Goal: Information Seeking & Learning: Check status

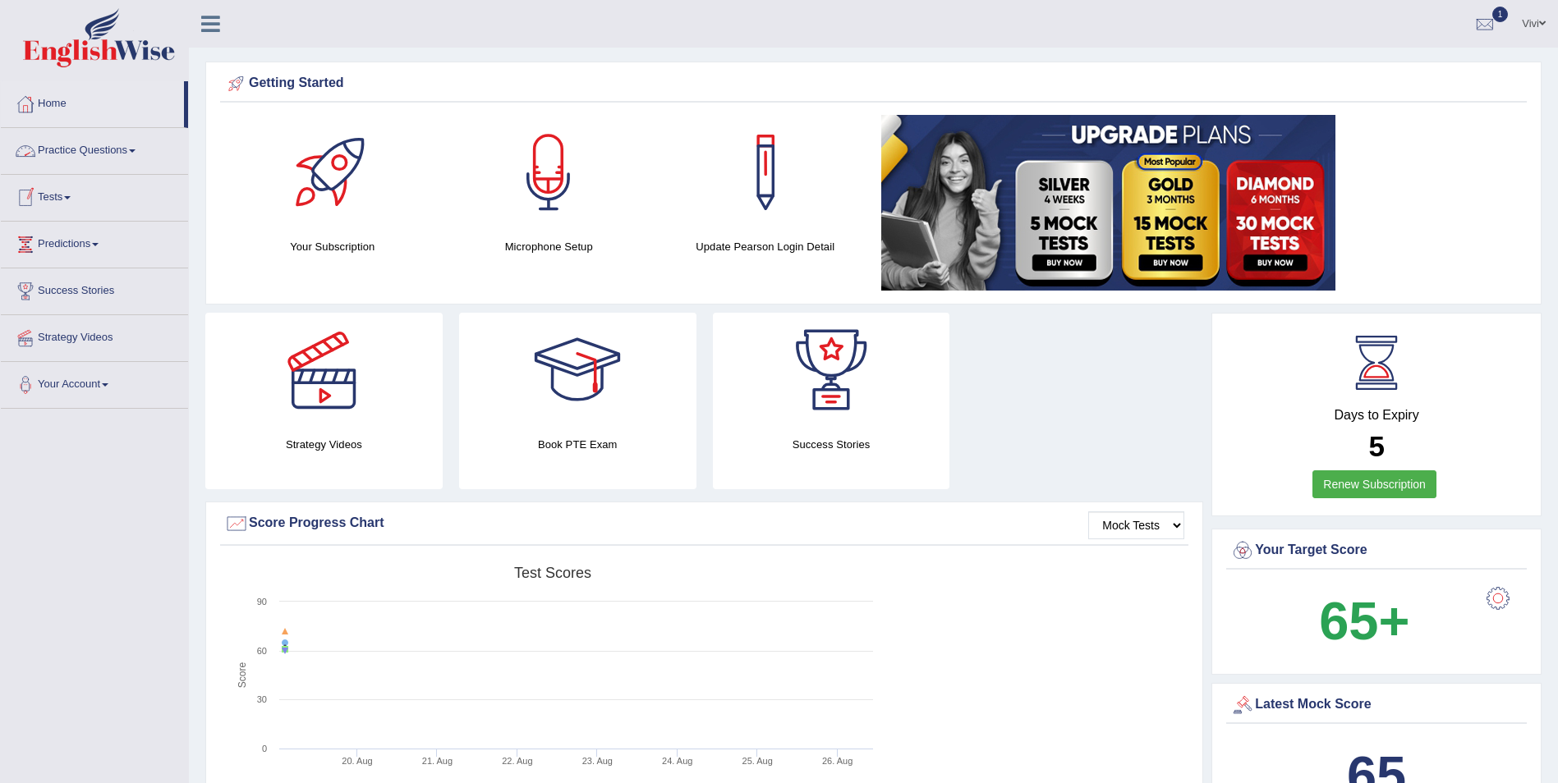
click at [71, 198] on span at bounding box center [67, 197] width 7 height 3
click at [58, 296] on link "History" at bounding box center [107, 294] width 154 height 30
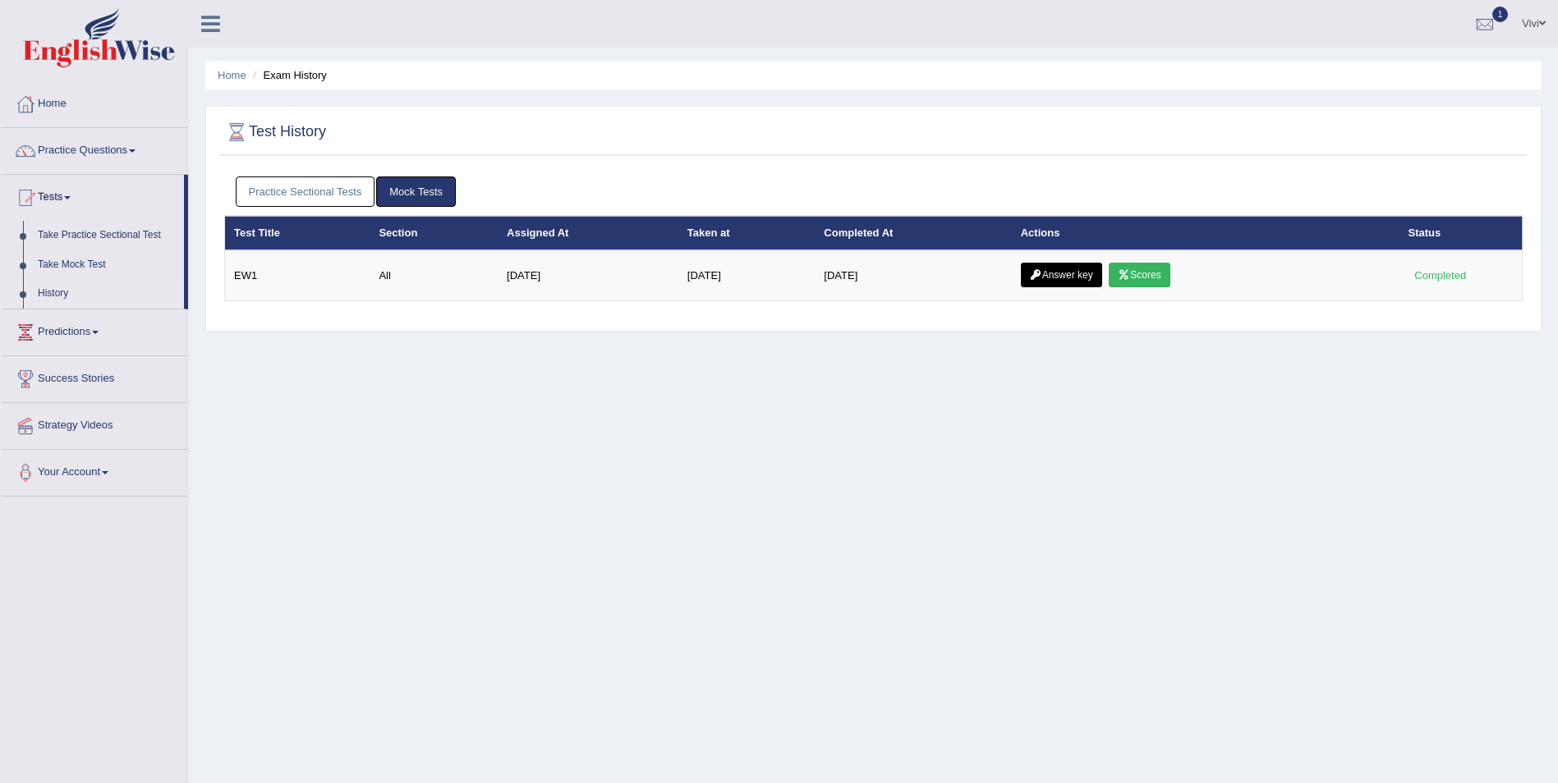
click at [290, 195] on link "Practice Sectional Tests" at bounding box center [306, 192] width 140 height 30
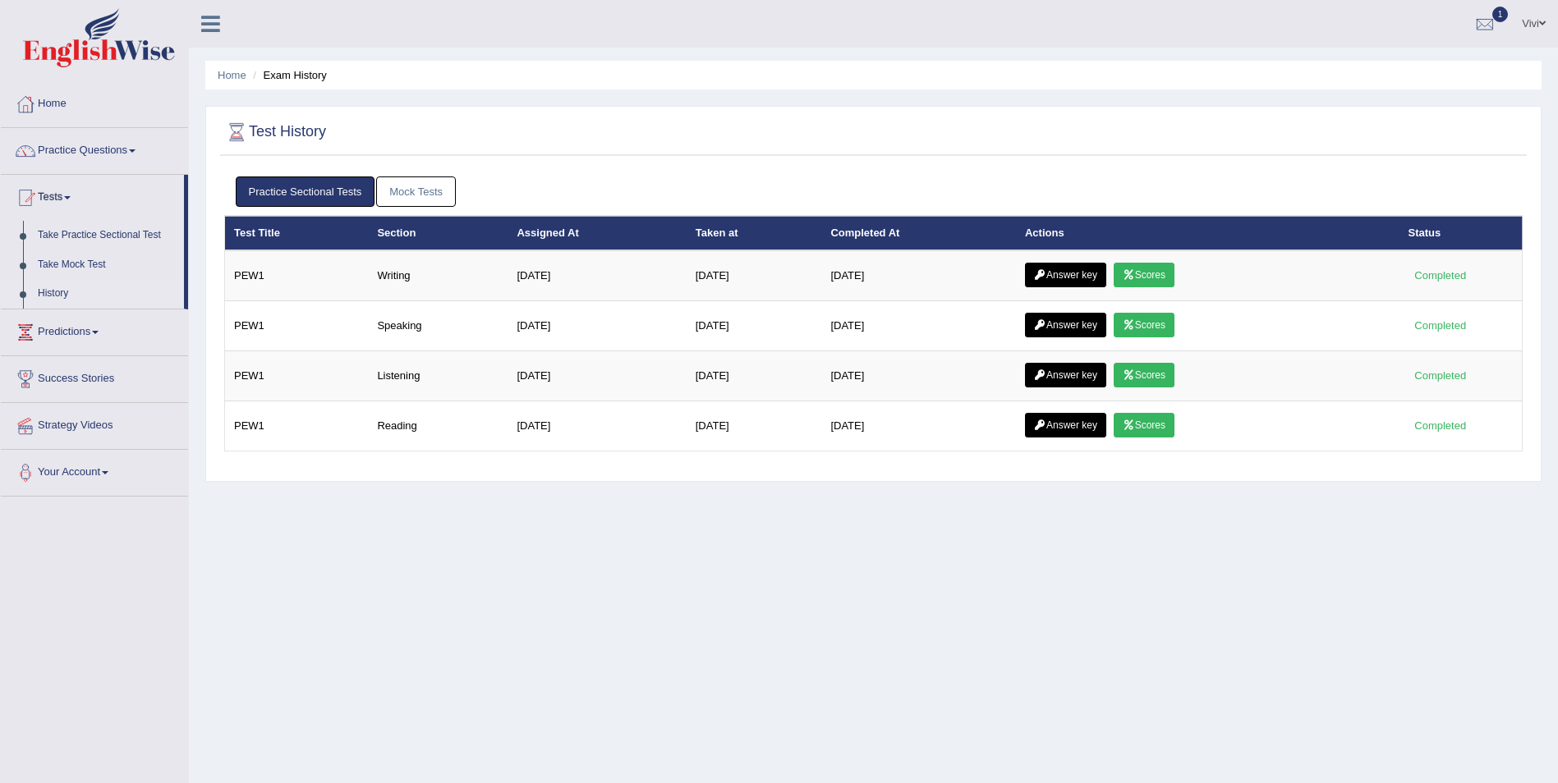
click at [433, 185] on link "Mock Tests" at bounding box center [416, 192] width 80 height 30
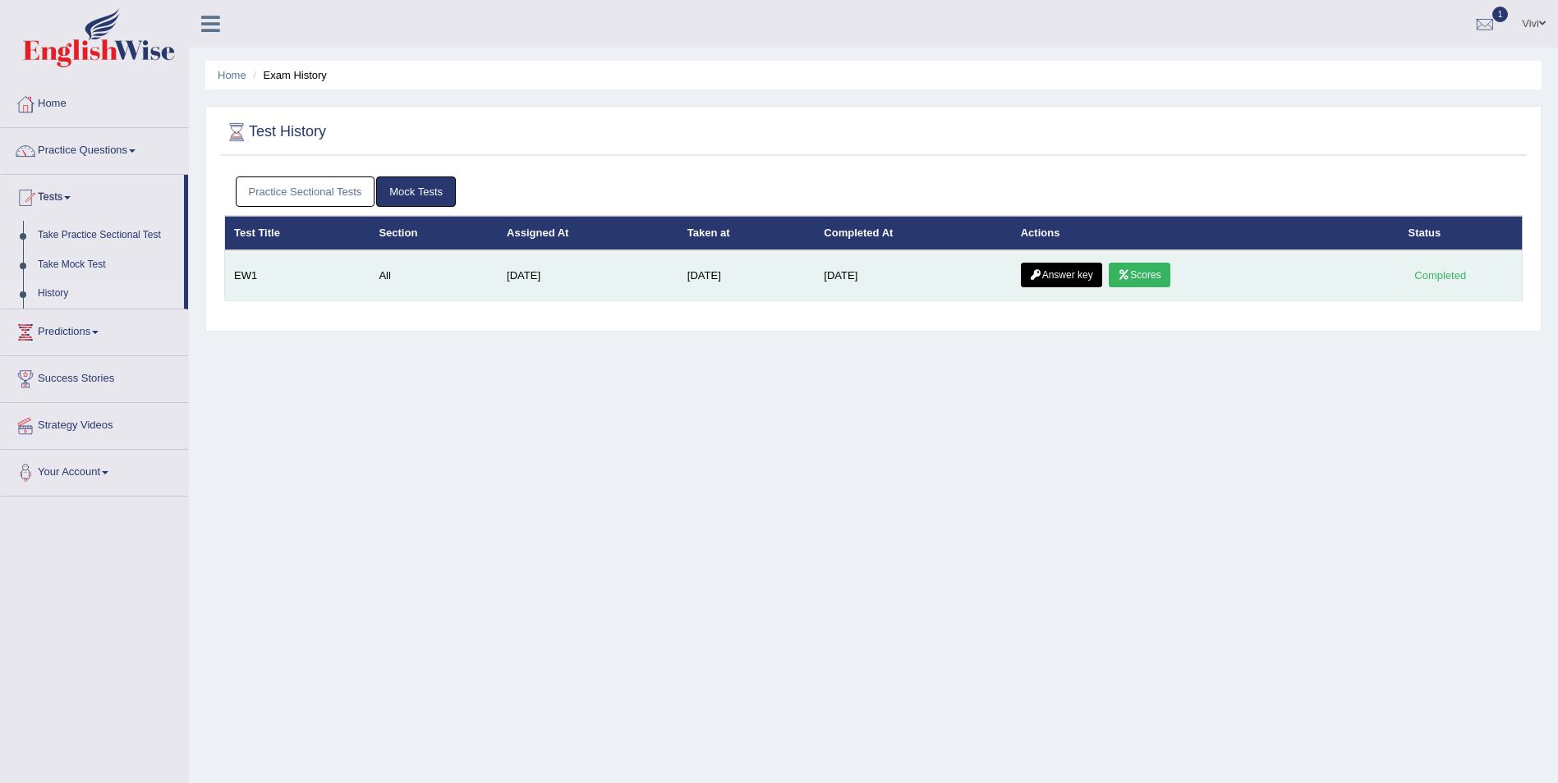
click at [1068, 273] on link "Answer key" at bounding box center [1061, 275] width 81 height 25
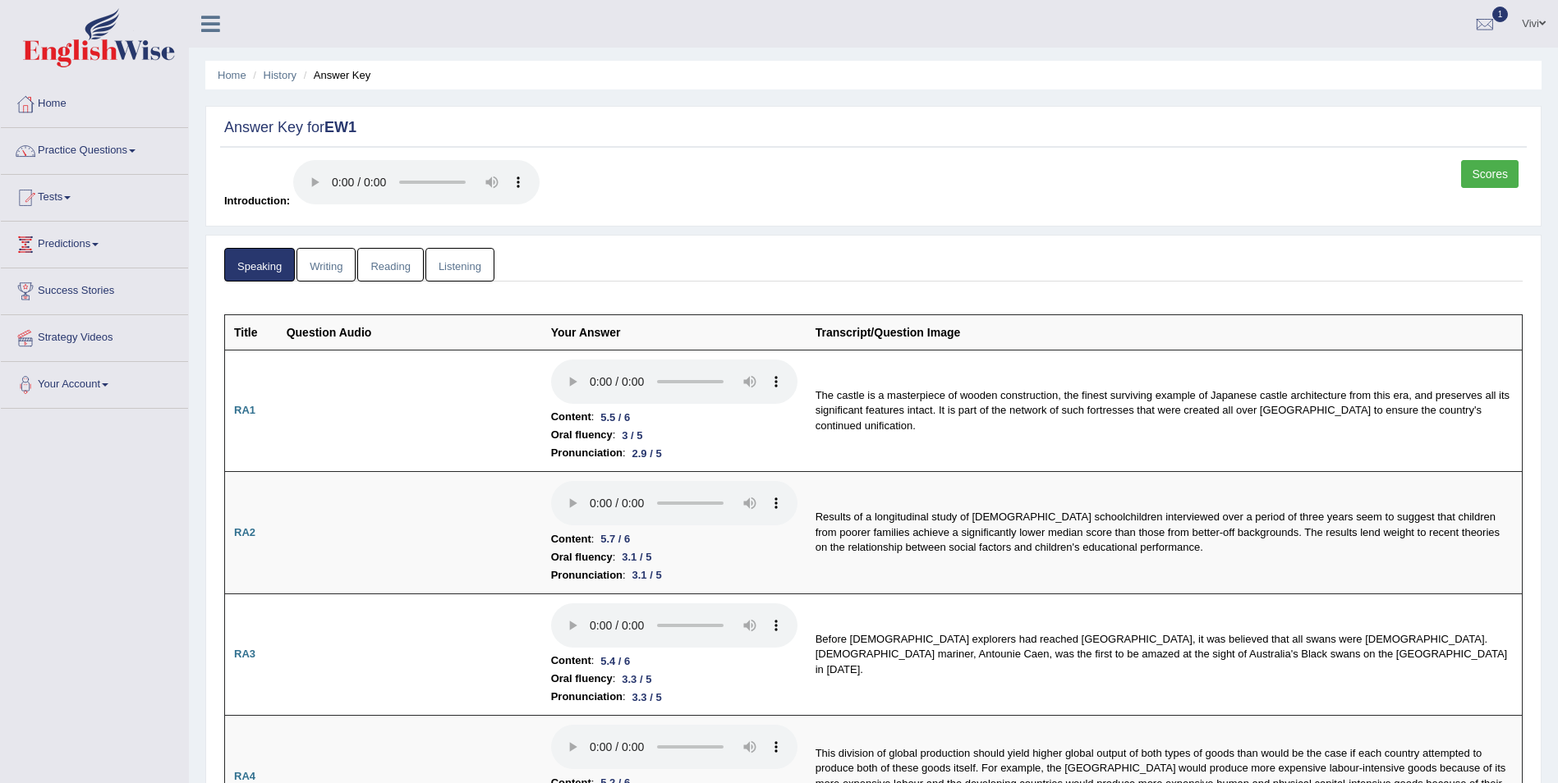
click at [326, 261] on link "Writing" at bounding box center [325, 265] width 59 height 34
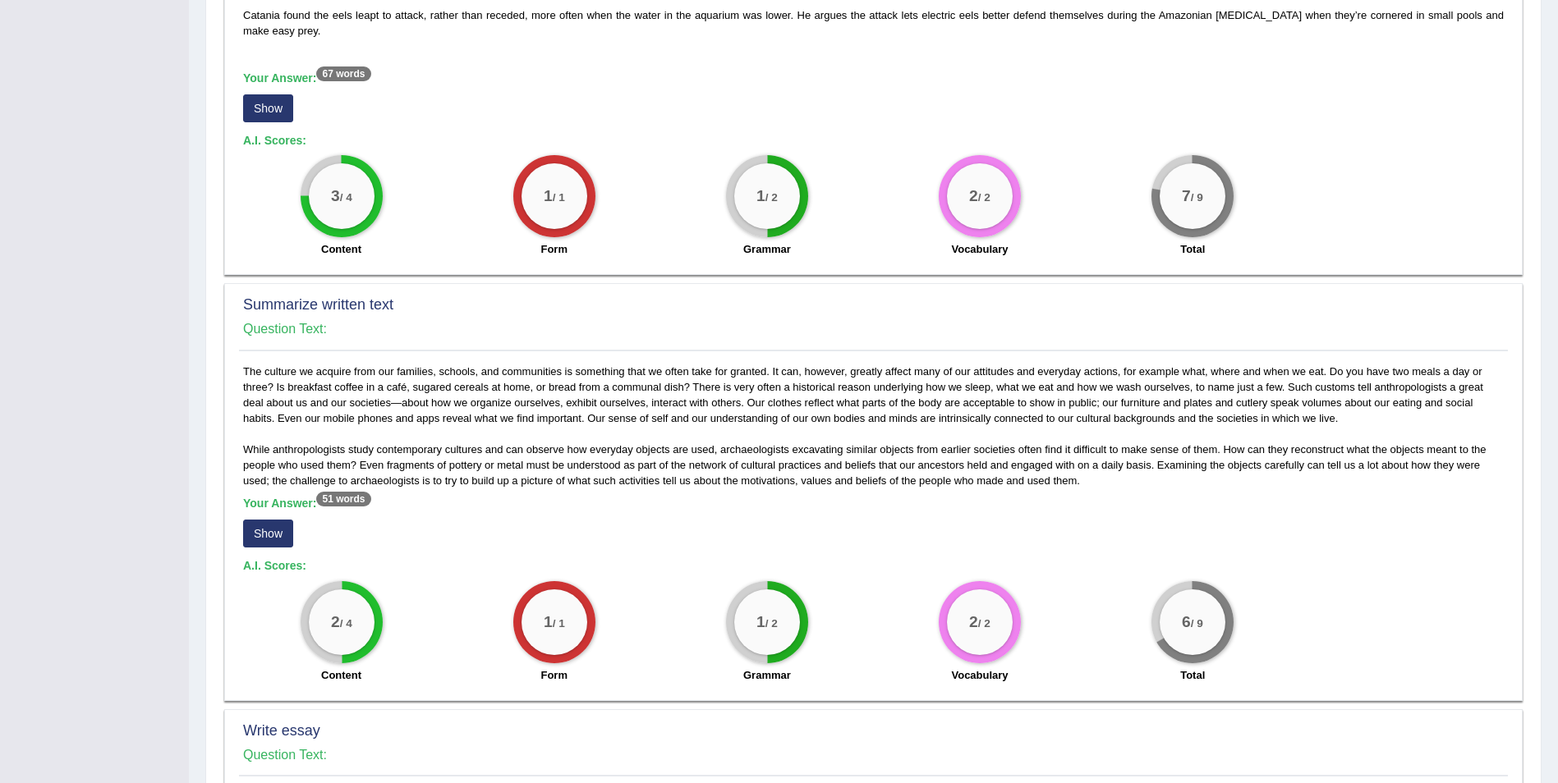
scroll to position [821, 0]
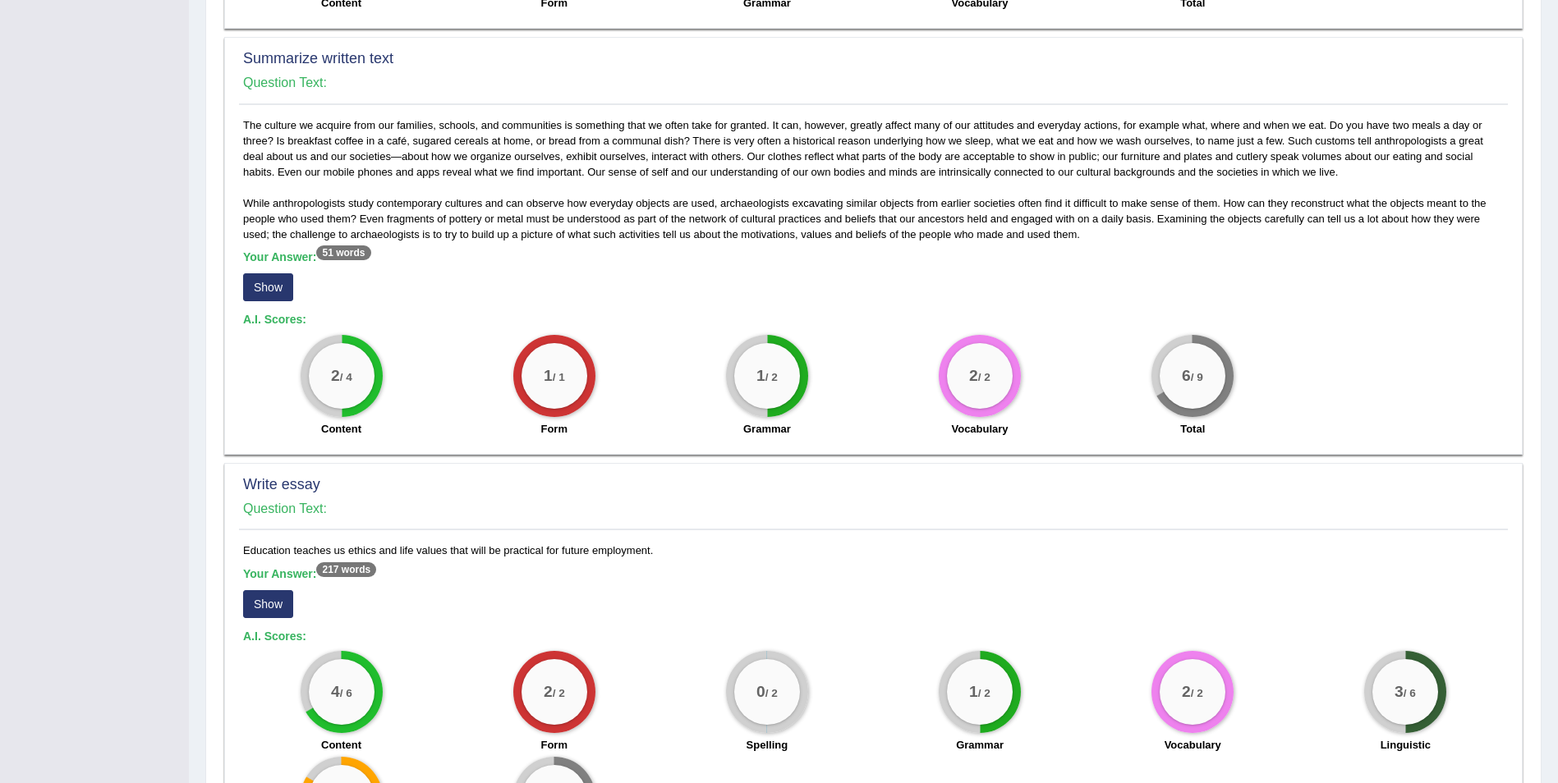
click at [1098, 256] on div "While anthropologists study contemporary cultures and can observe how everyday …" at bounding box center [873, 281] width 1269 height 328
click at [1089, 254] on div "While anthropologists study contemporary cultures and can observe how everyday …" at bounding box center [873, 281] width 1269 height 328
click at [260, 214] on div "While anthropologists study contemporary cultures and can observe how everyday …" at bounding box center [873, 281] width 1269 height 328
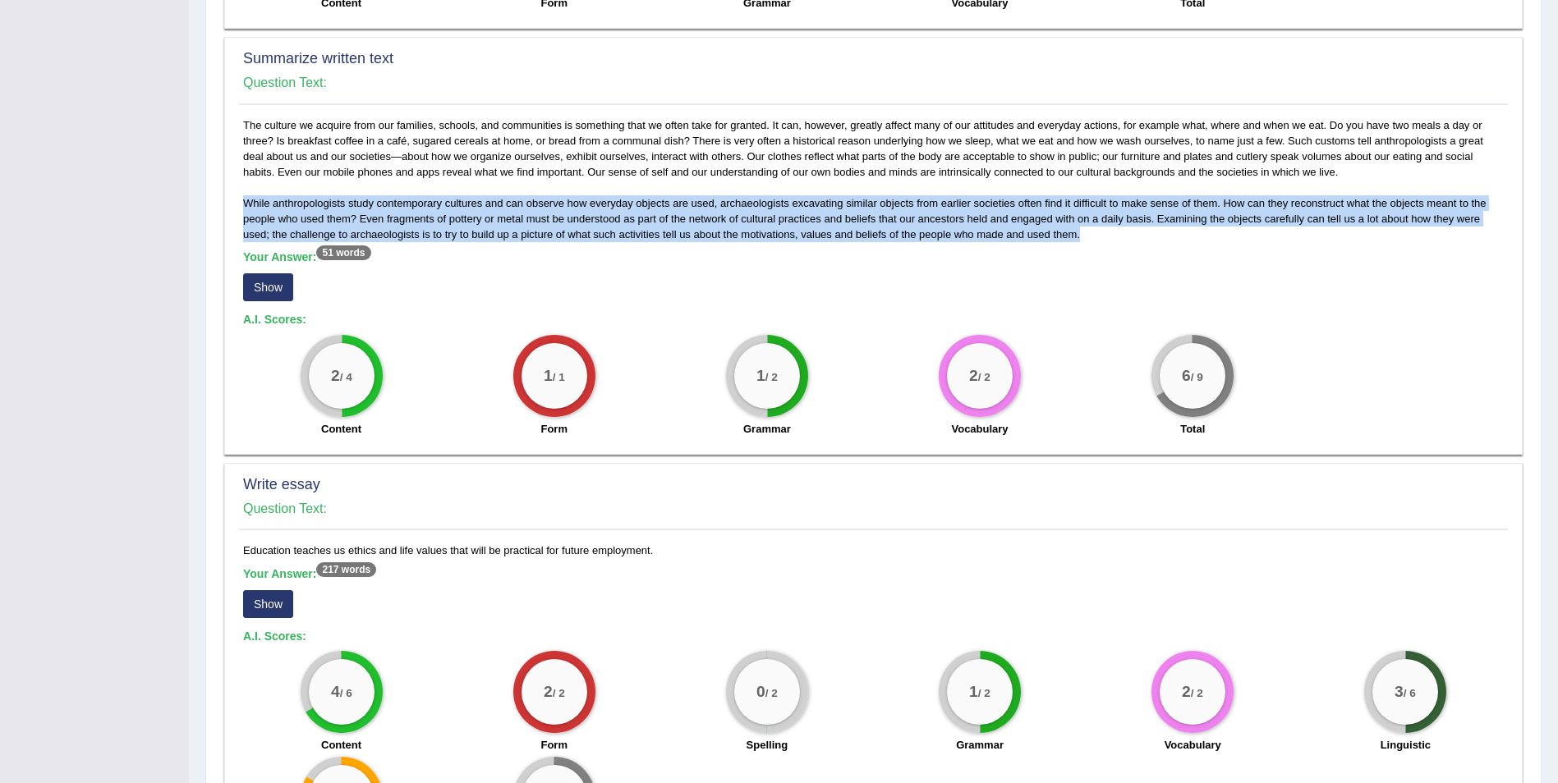
drag, startPoint x: 244, startPoint y: 214, endPoint x: 1090, endPoint y: 255, distance: 846.8
click at [1090, 255] on div "While anthropologists study contemporary cultures and can observe how everyday …" at bounding box center [873, 281] width 1269 height 328
drag, startPoint x: 1090, startPoint y: 255, endPoint x: 999, endPoint y: 218, distance: 97.3
click at [999, 218] on div "While anthropologists study contemporary cultures and can observe how everyday …" at bounding box center [873, 281] width 1269 height 328
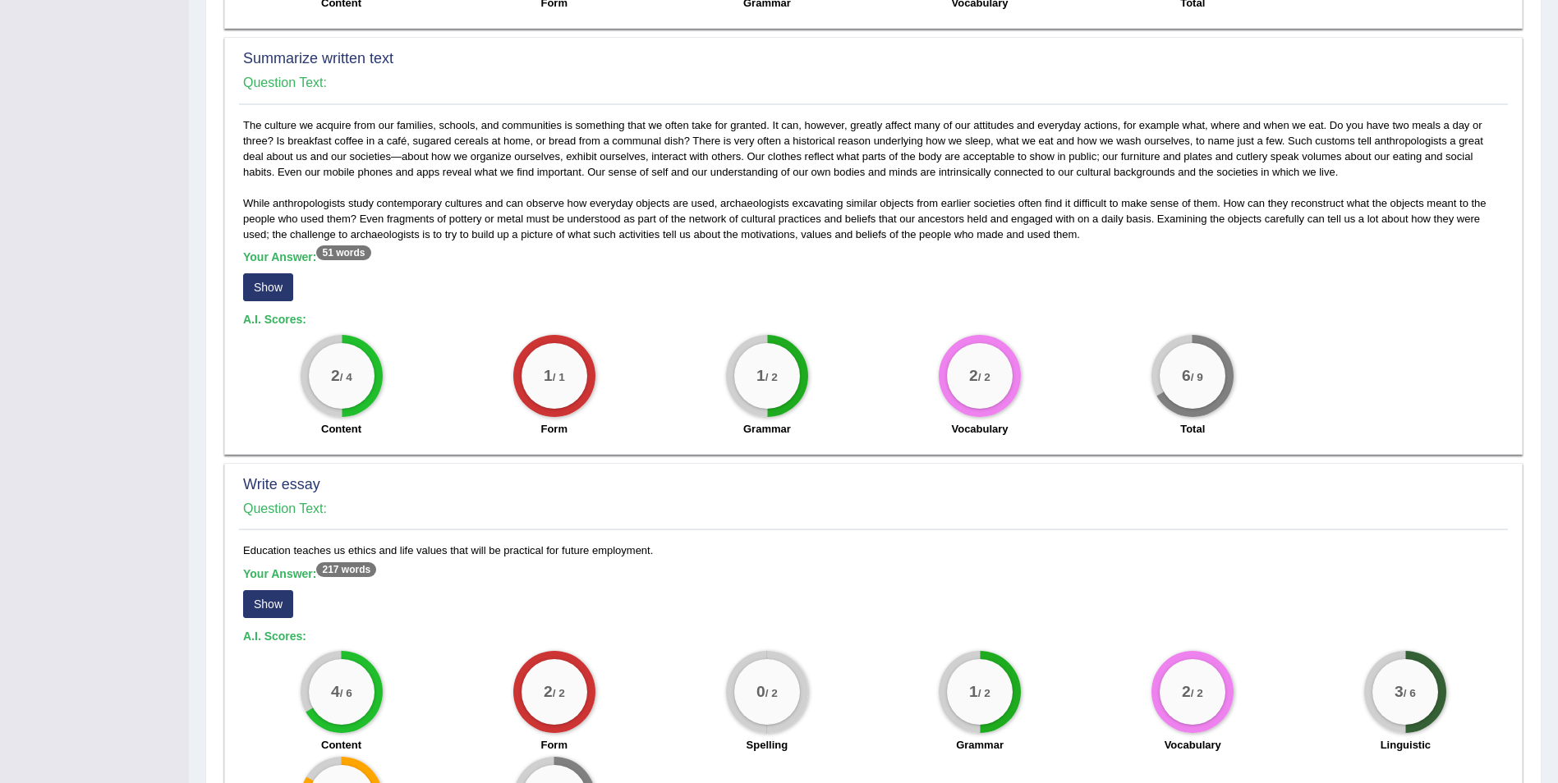
click at [269, 301] on button "Show" at bounding box center [268, 287] width 50 height 28
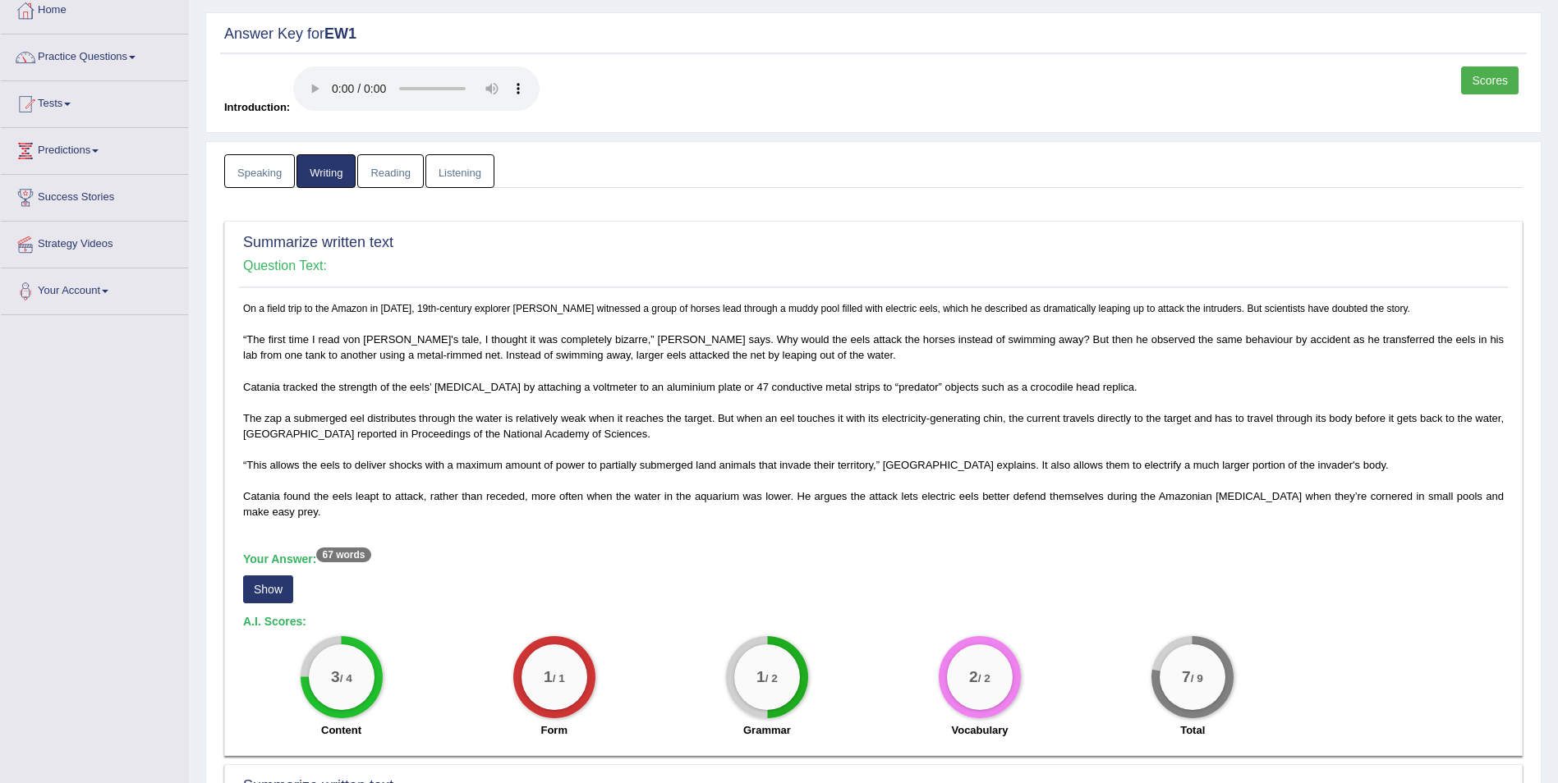
scroll to position [164, 0]
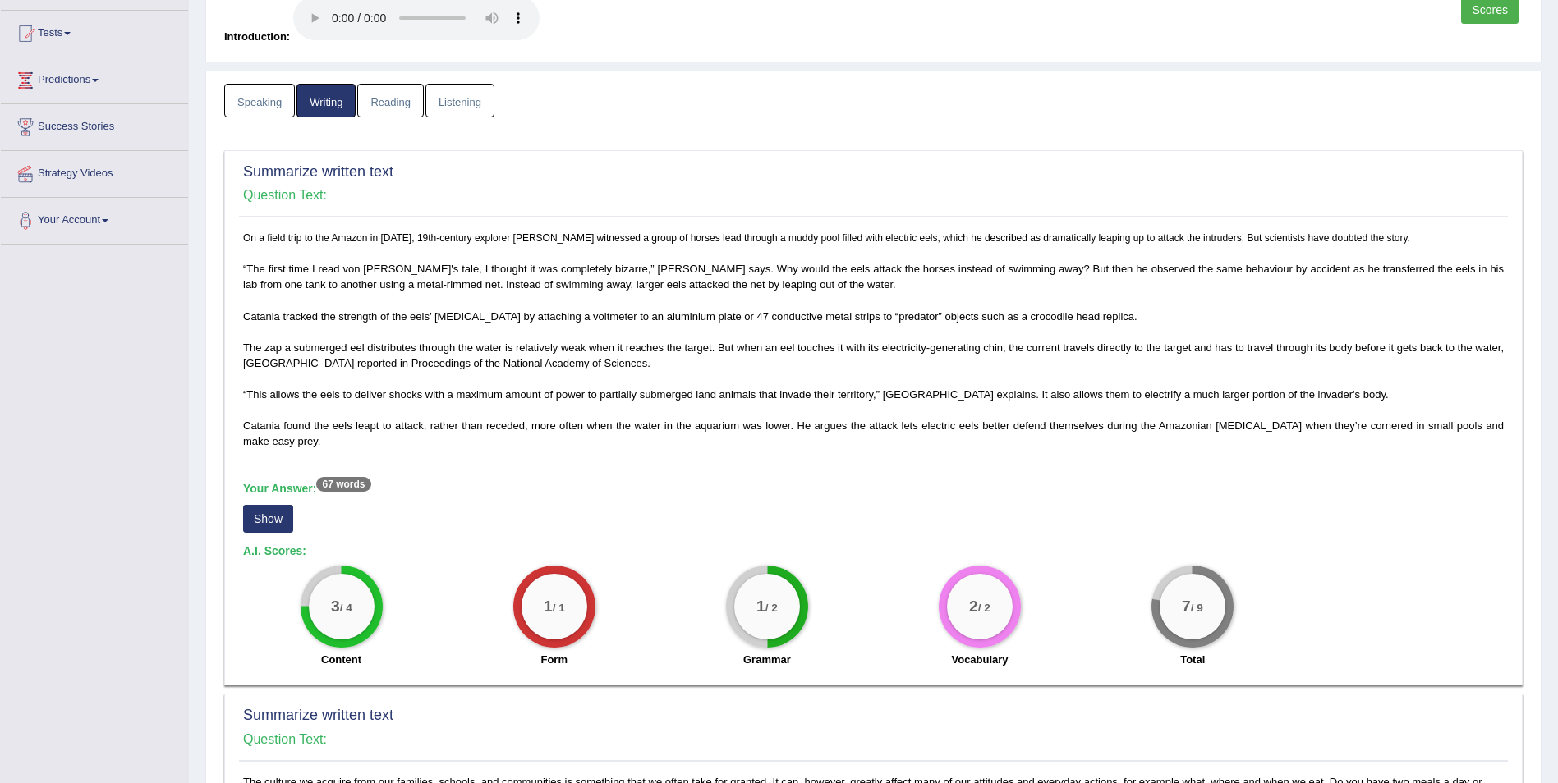
click at [270, 532] on button "Show" at bounding box center [268, 519] width 50 height 28
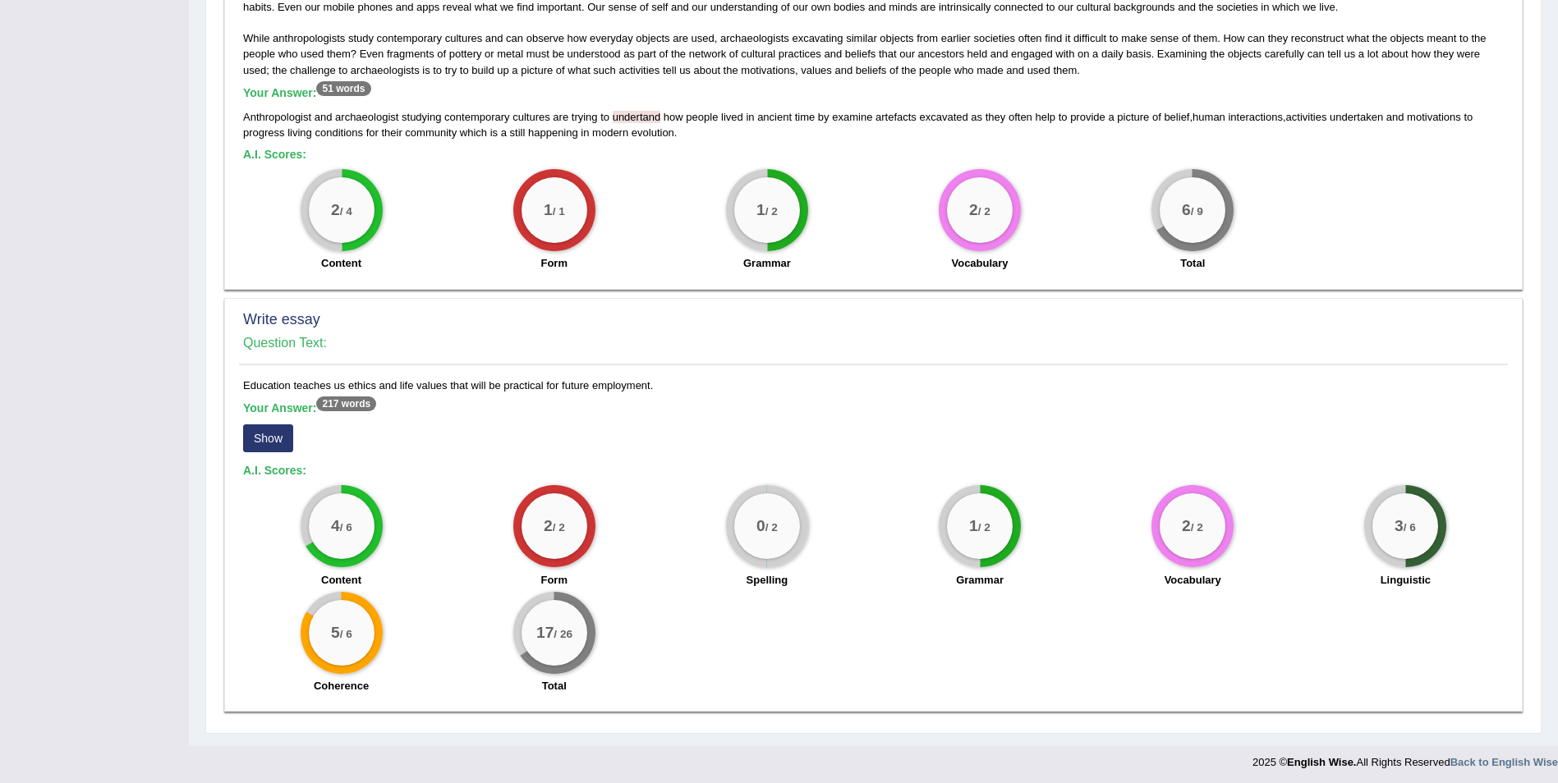
scroll to position [1005, 0]
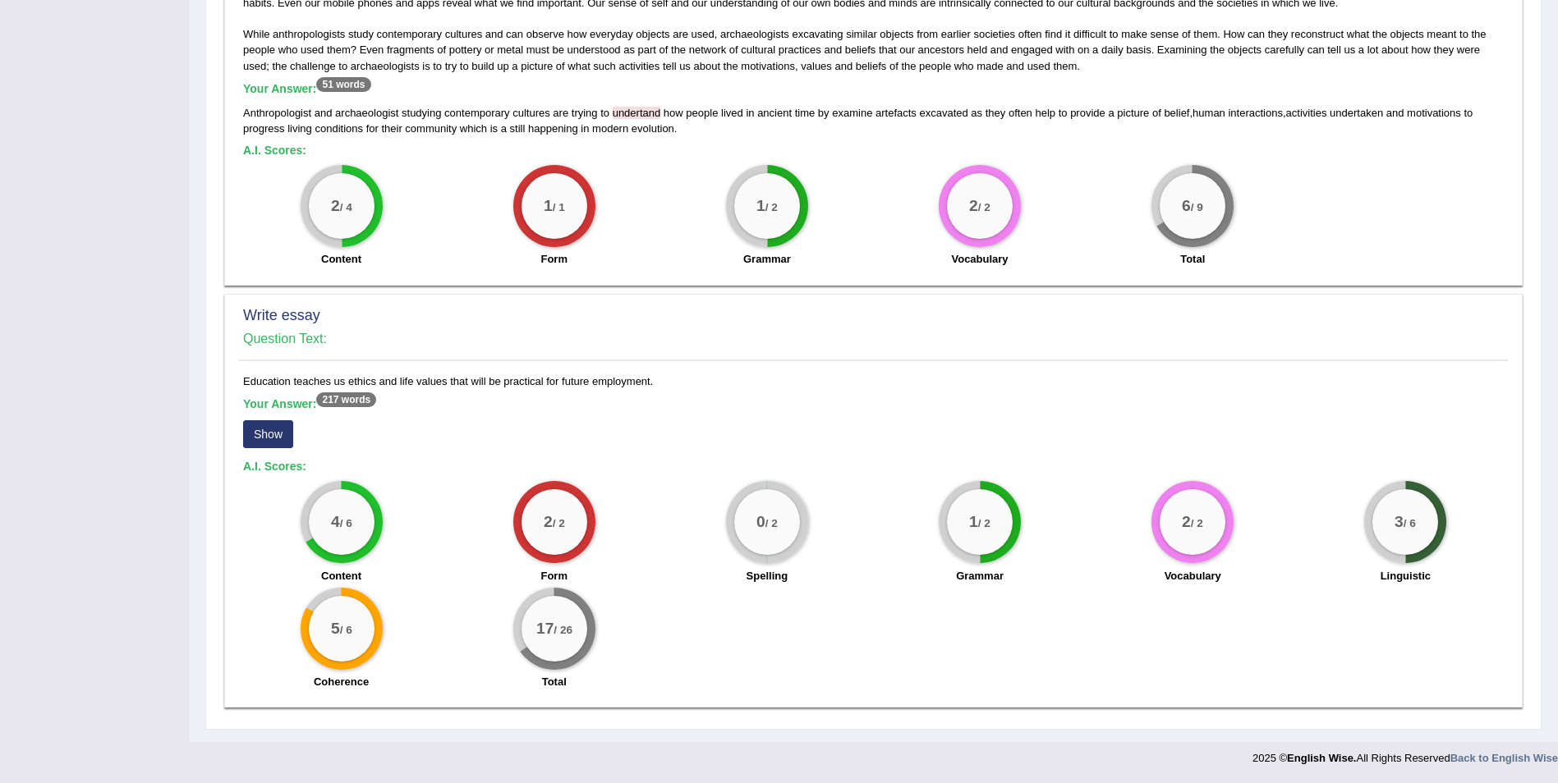
click at [270, 439] on button "Show" at bounding box center [268, 434] width 50 height 28
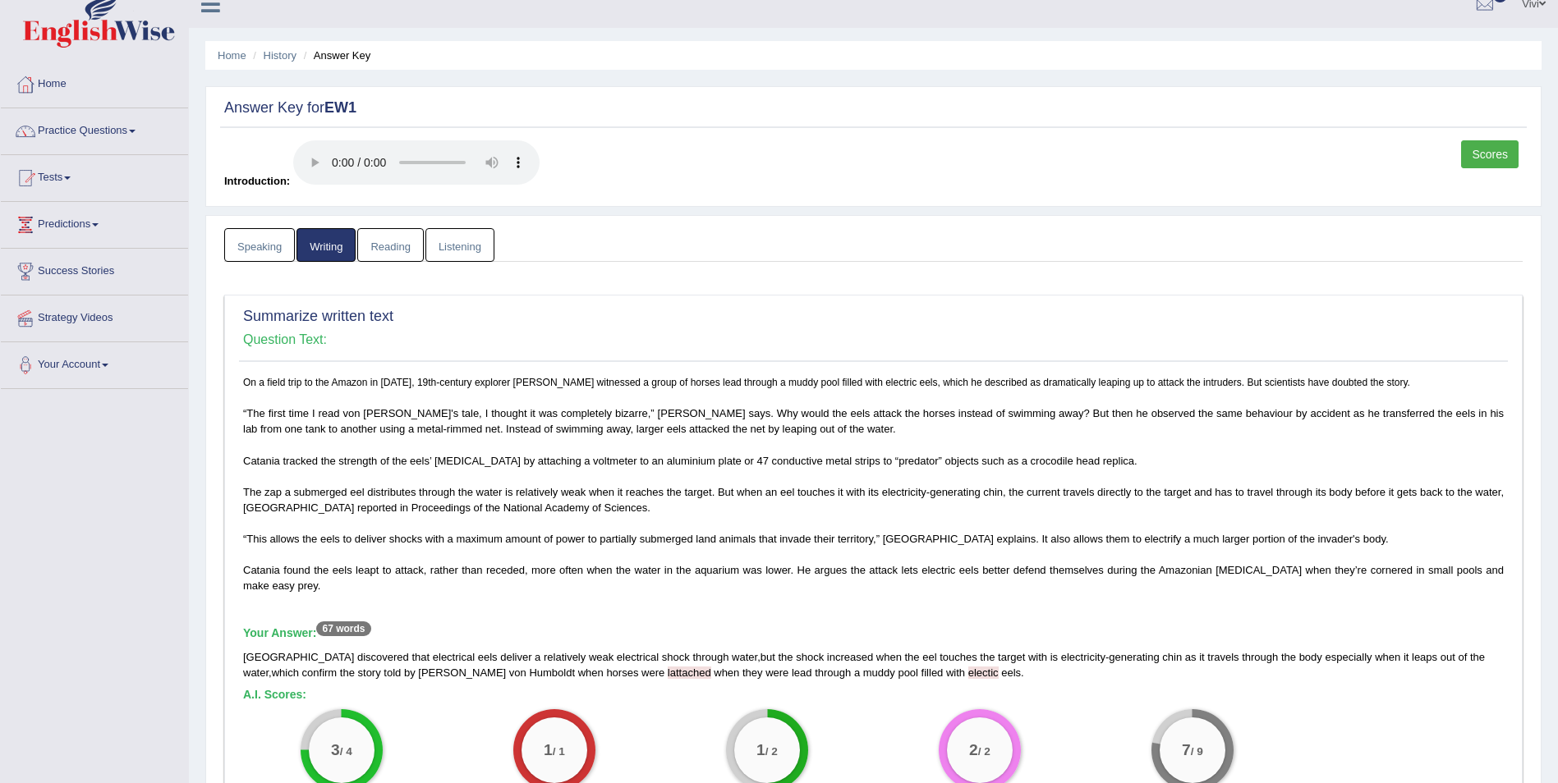
scroll to position [0, 0]
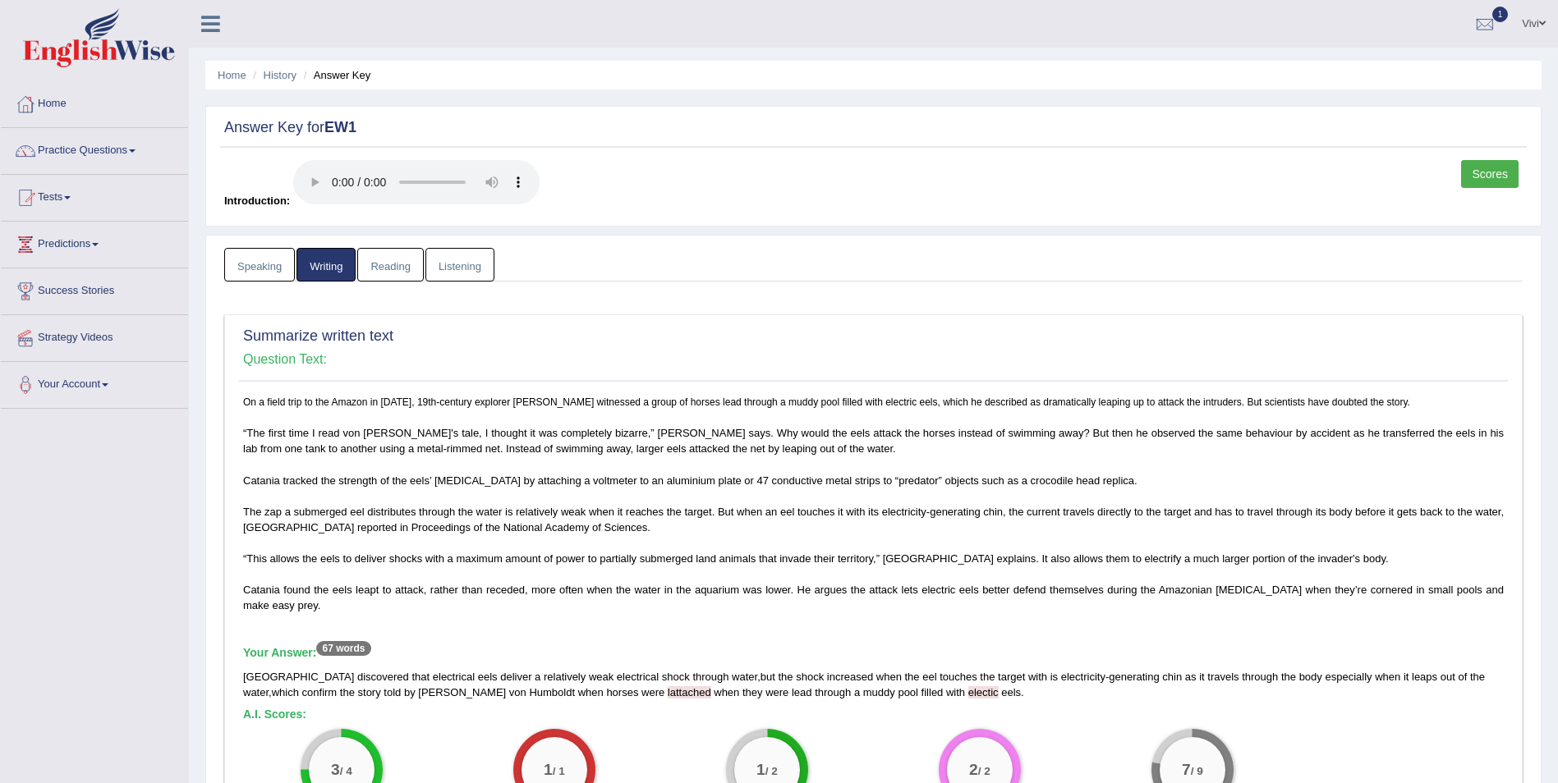
click at [395, 269] on link "Reading" at bounding box center [390, 265] width 66 height 34
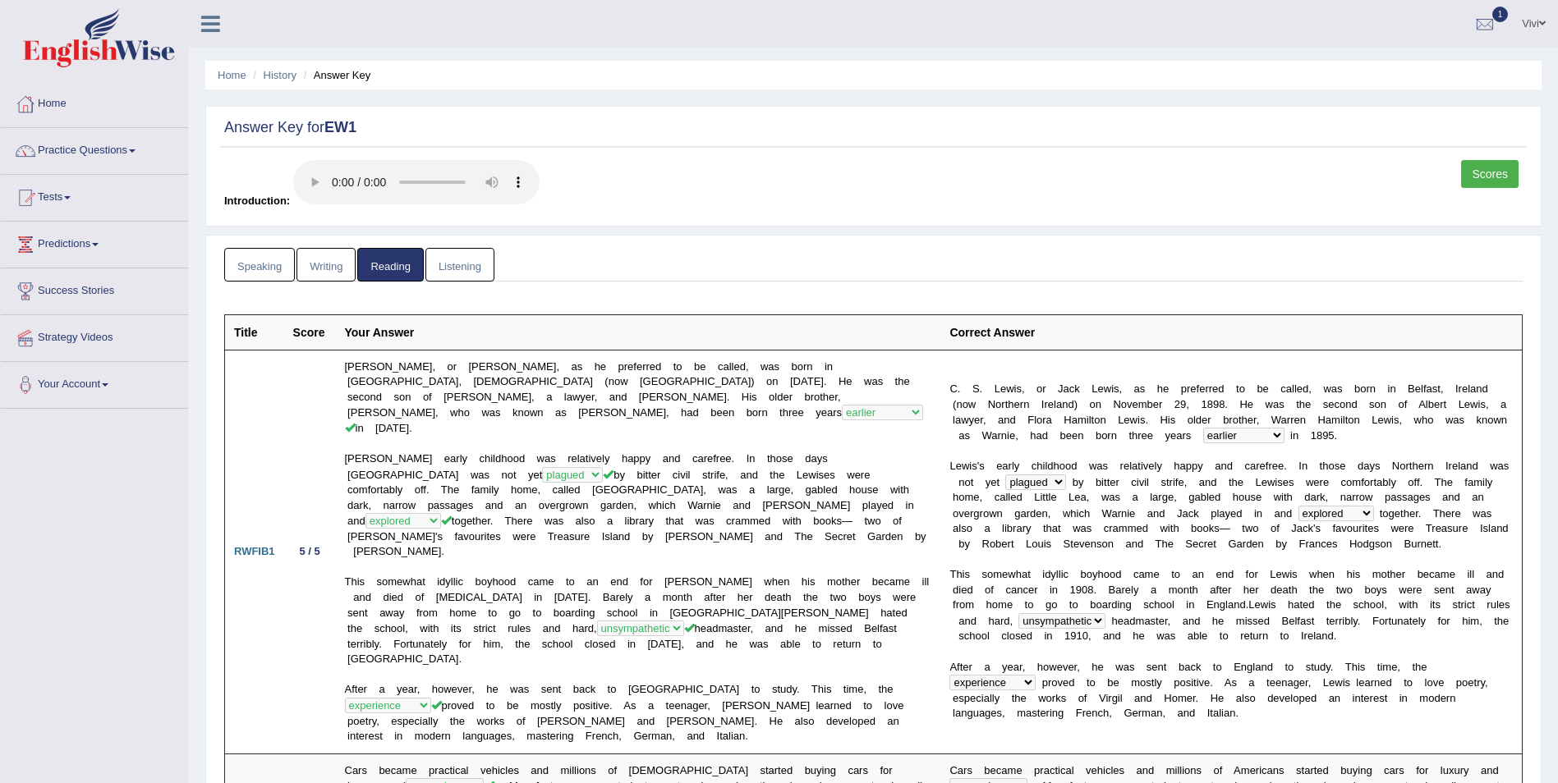
click at [471, 258] on link "Listening" at bounding box center [459, 265] width 69 height 34
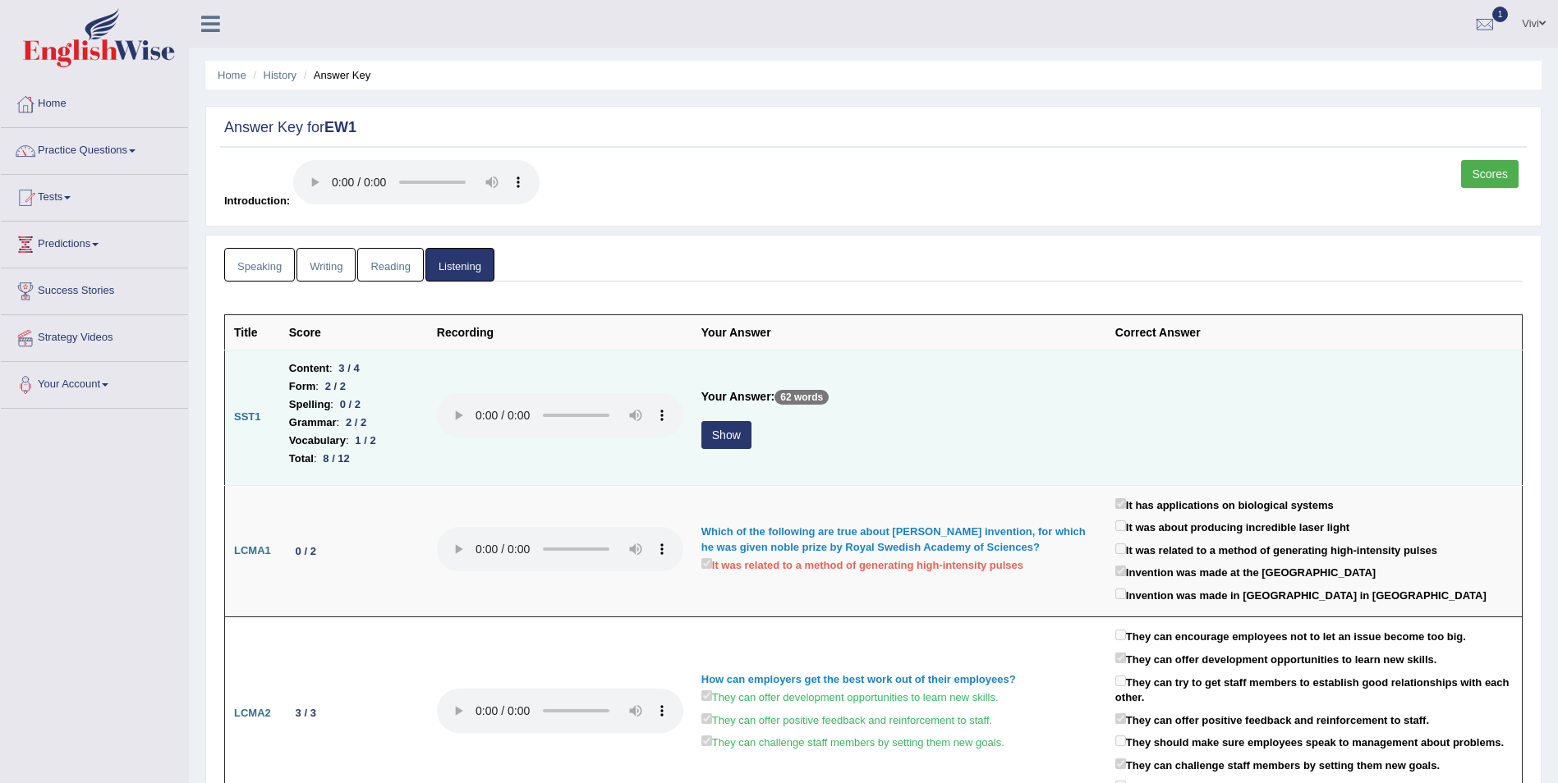
click at [714, 434] on button "Show" at bounding box center [726, 435] width 50 height 28
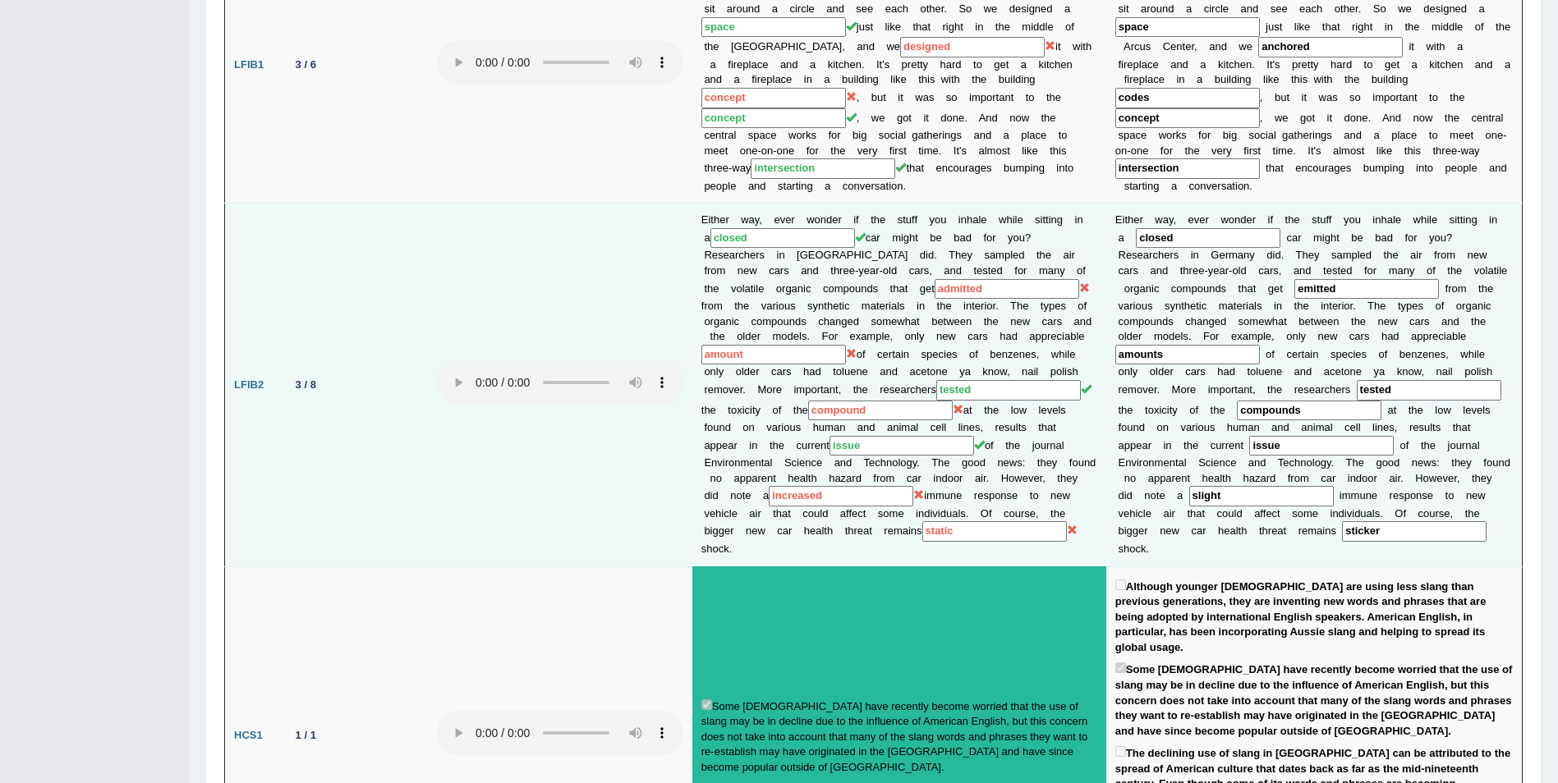
scroll to position [985, 0]
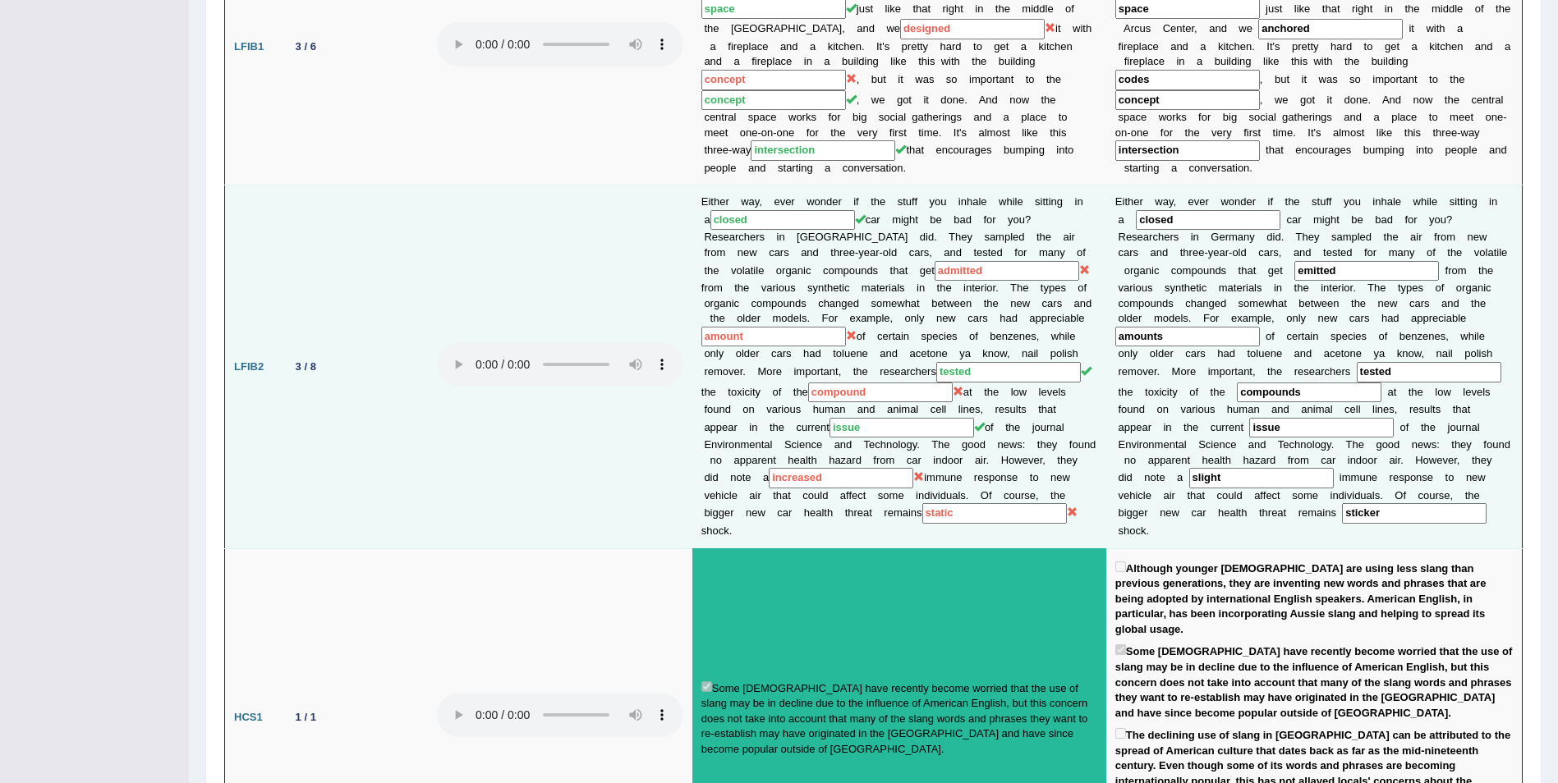
click at [935, 261] on input "admitted" at bounding box center [1007, 271] width 145 height 21
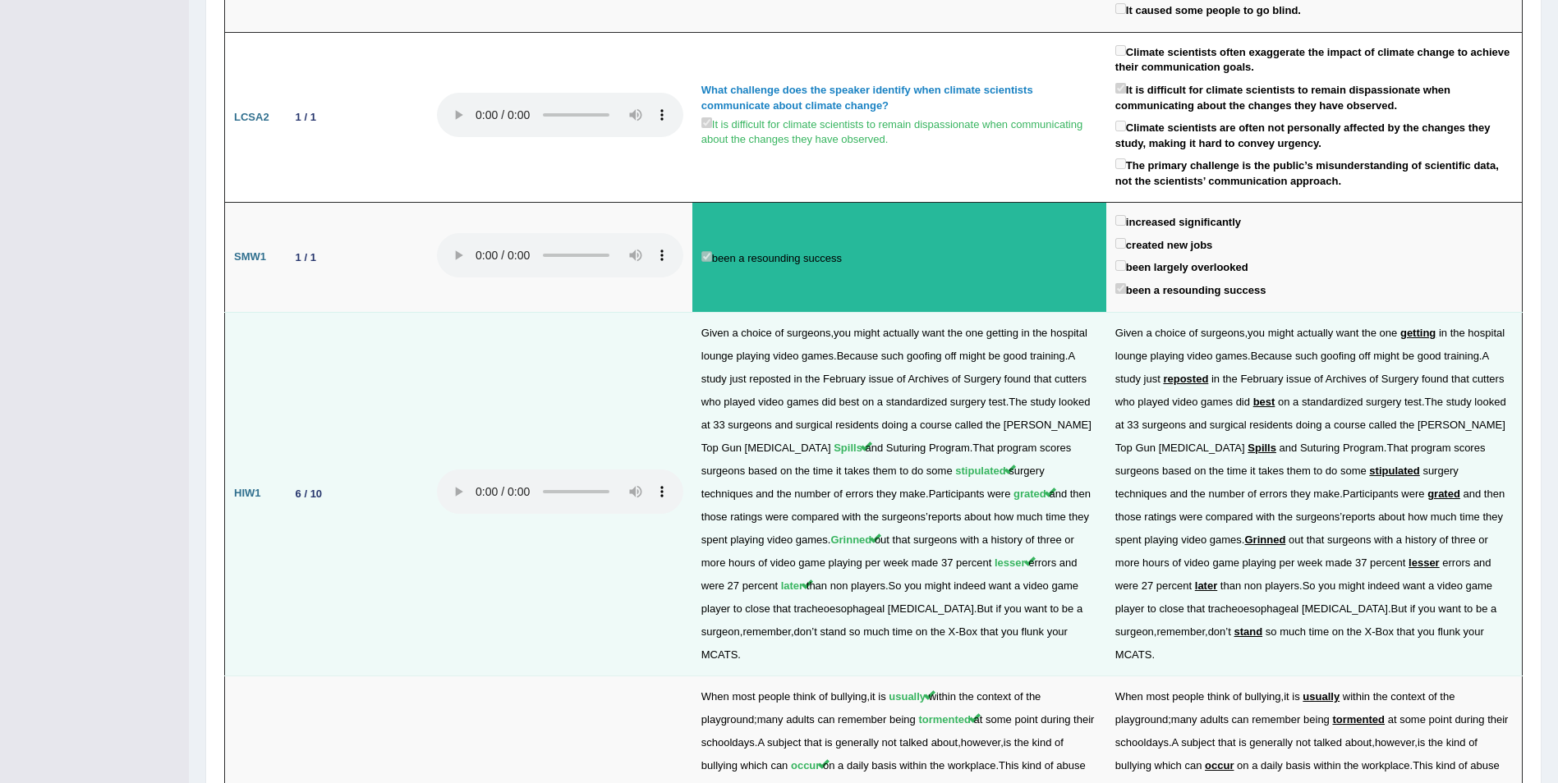
scroll to position [2018, 0]
